Goal: Information Seeking & Learning: Learn about a topic

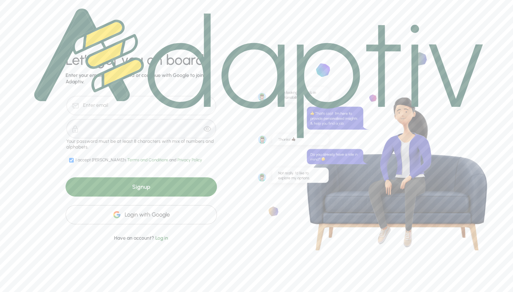
click at [133, 214] on div "Login with Google" at bounding box center [142, 214] width 152 height 19
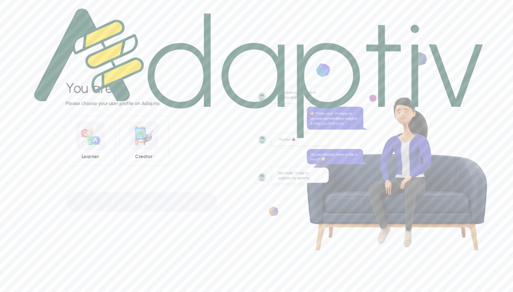
click at [93, 140] on div at bounding box center [259, 73] width 466 height 147
click at [98, 132] on img at bounding box center [258, 74] width 449 height 130
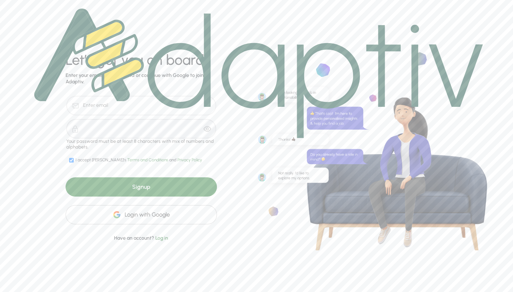
click at [174, 219] on div "Login with Google" at bounding box center [142, 214] width 152 height 19
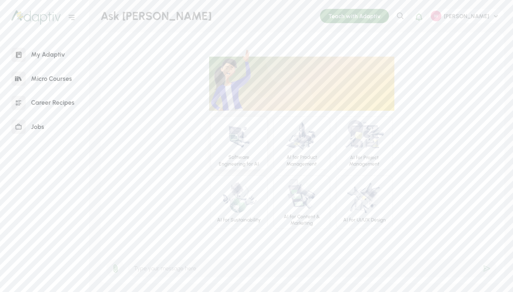
click at [250, 140] on img at bounding box center [239, 135] width 32 height 32
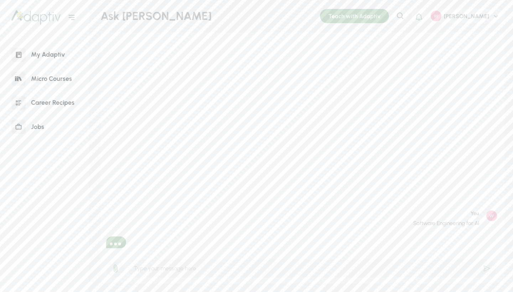
click at [59, 95] on div "Career Recipes" at bounding box center [46, 102] width 74 height 21
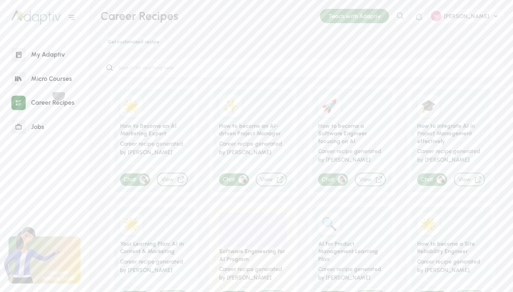
click at [59, 104] on div "Career Recipes" at bounding box center [53, 102] width 54 height 15
click at [41, 73] on div "Micro Courses" at bounding box center [52, 78] width 52 height 15
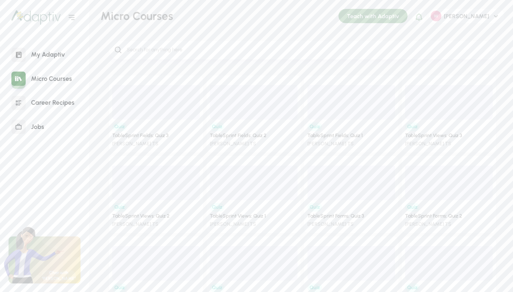
click at [39, 83] on div "Micro Courses" at bounding box center [52, 78] width 52 height 15
click at [41, 59] on div "My Adaptiv" at bounding box center [48, 54] width 45 height 15
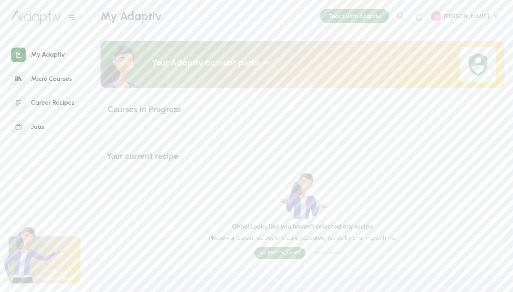
click at [29, 132] on div "Jobs" at bounding box center [38, 126] width 24 height 15
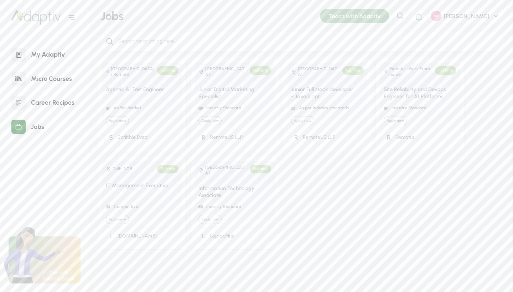
click at [61, 55] on div "My Adaptiv" at bounding box center [48, 54] width 45 height 15
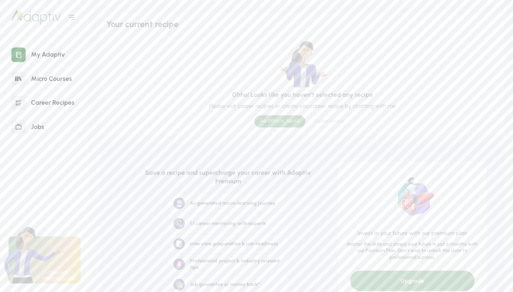
scroll to position [133, 0]
click at [282, 116] on div "Ask [PERSON_NAME]" at bounding box center [280, 121] width 51 height 12
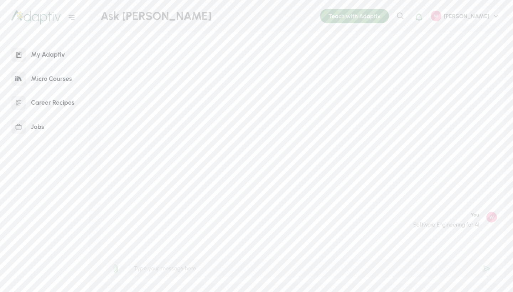
click at [187, 275] on input "text" at bounding box center [313, 269] width 370 height 19
type input "u"
type input "how"
click at [122, 244] on div at bounding box center [116, 243] width 13 height 6
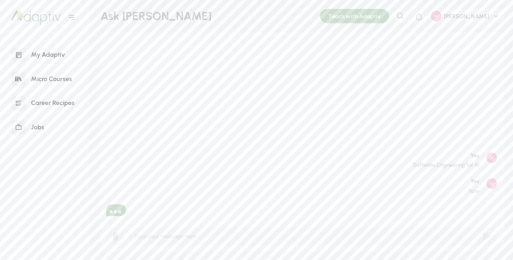
click at [53, 82] on div "Micro Courses" at bounding box center [52, 78] width 52 height 15
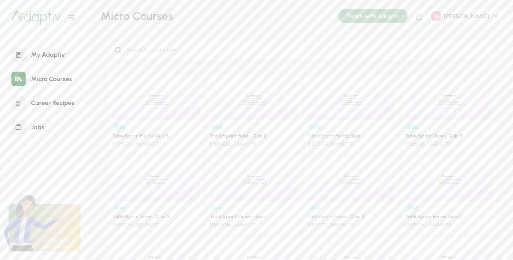
click at [80, 103] on div "Career Recipes" at bounding box center [53, 102] width 54 height 15
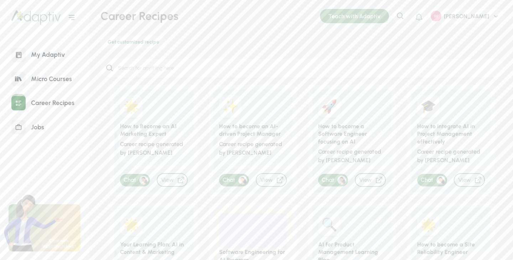
click at [66, 101] on div "Career Recipes" at bounding box center [53, 102] width 54 height 15
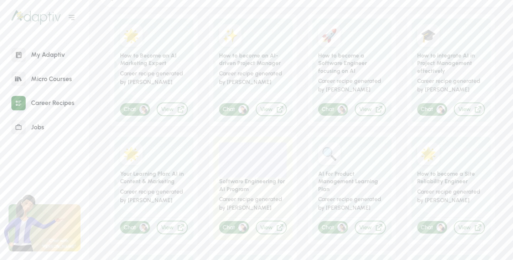
scroll to position [70, 0]
click at [270, 225] on div "View" at bounding box center [271, 228] width 31 height 14
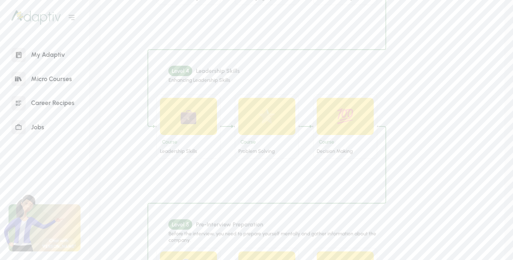
scroll to position [1018, 0]
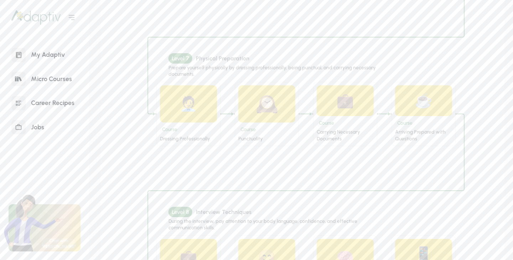
click at [291, 101] on div "🕰️" at bounding box center [267, 103] width 57 height 37
click at [273, 101] on div "🕰️" at bounding box center [267, 103] width 23 height 25
click at [272, 101] on div "🕰️" at bounding box center [267, 103] width 23 height 25
click at [272, 101] on div "🕰️" at bounding box center [267, 103] width 24 height 25
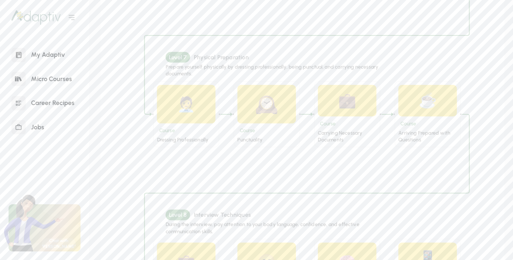
click at [272, 101] on div "🕰️" at bounding box center [267, 103] width 24 height 25
click at [257, 105] on div "🕰️" at bounding box center [267, 103] width 24 height 25
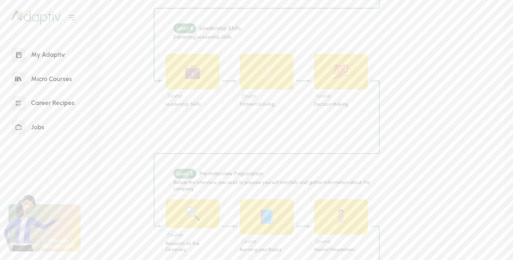
scroll to position [542, 0]
